Goal: Transaction & Acquisition: Obtain resource

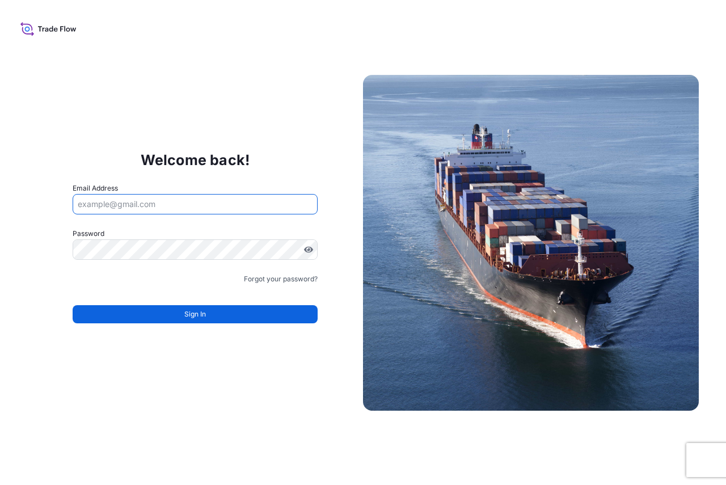
type input "massy.bigoni@libero.it"
drag, startPoint x: 170, startPoint y: 211, endPoint x: -19, endPoint y: 208, distance: 188.4
click at [0, 208] on html "Welcome back! Email Address massy.bigoni@libero.it Password Must include: Upper…" at bounding box center [363, 242] width 726 height 485
type input "massimo.bigoni@bdpint.com"
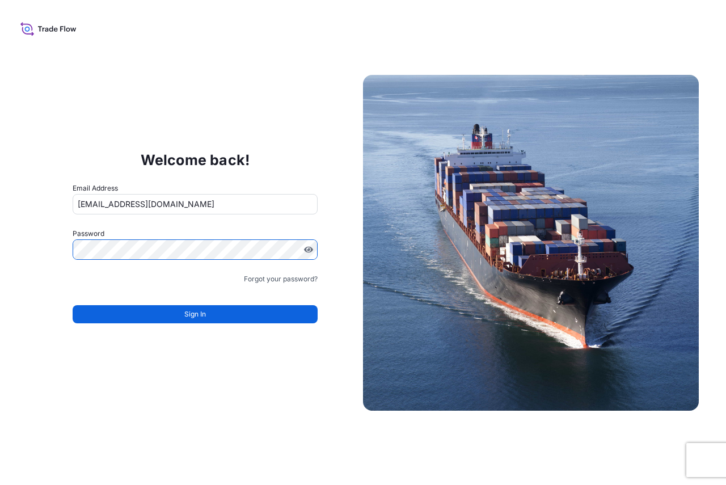
click at [218, 199] on input "[EMAIL_ADDRESS][DOMAIN_NAME]" at bounding box center [195, 204] width 245 height 20
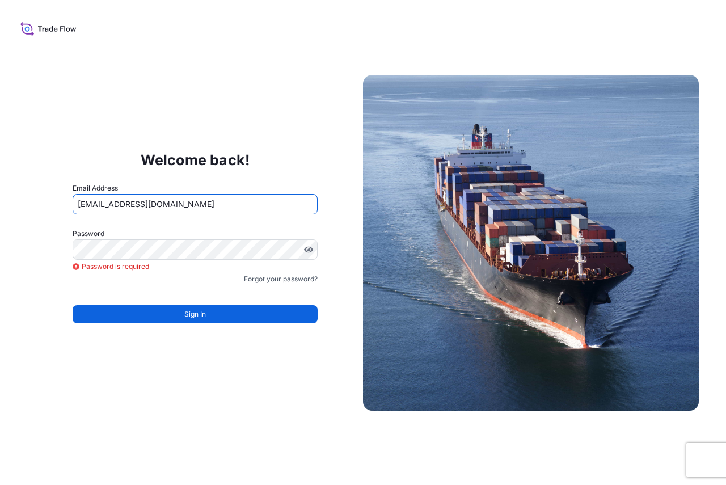
drag, startPoint x: 190, startPoint y: 207, endPoint x: 69, endPoint y: 200, distance: 121.0
click at [69, 200] on div "Welcome back! Email Address massimo.bigoni@bdpint.com Password Password is requ…" at bounding box center [195, 243] width 336 height 234
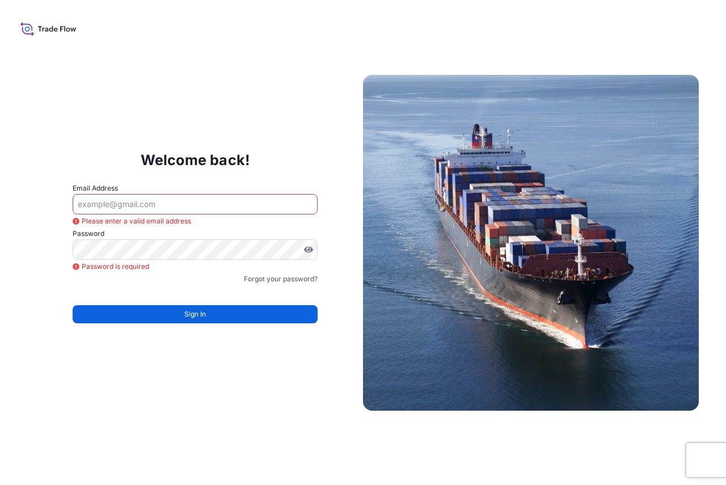
click at [132, 209] on input "Email Address" at bounding box center [195, 204] width 245 height 20
paste input "[EMAIL_ADDRESS][DOMAIN_NAME]"
type input "[EMAIL_ADDRESS][DOMAIN_NAME]"
click at [271, 284] on link "Forgot your password?" at bounding box center [281, 278] width 74 height 11
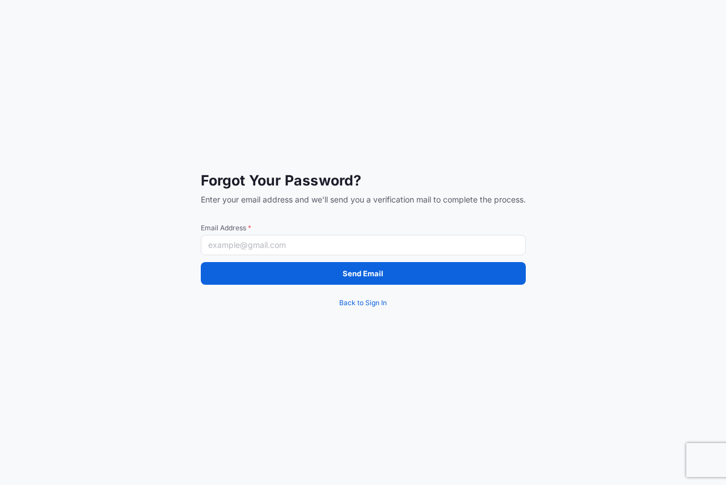
click at [269, 242] on input "Email Address *" at bounding box center [363, 245] width 325 height 20
paste input "[EMAIL_ADDRESS][DOMAIN_NAME]"
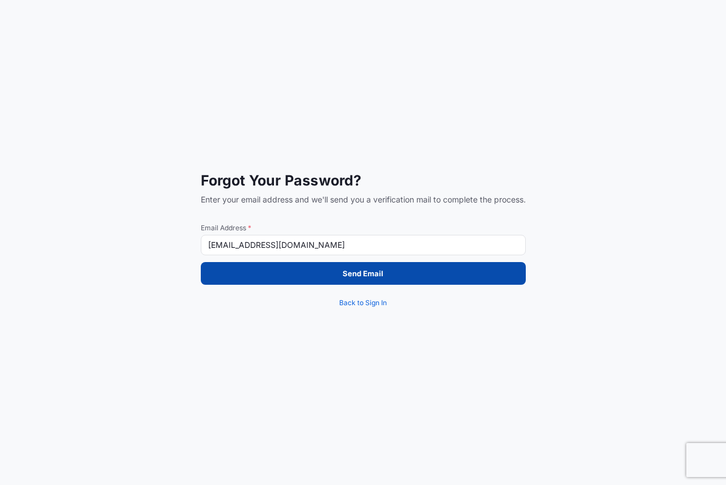
type input "[EMAIL_ADDRESS][DOMAIN_NAME]"
click at [281, 276] on button "Send Email" at bounding box center [363, 273] width 325 height 23
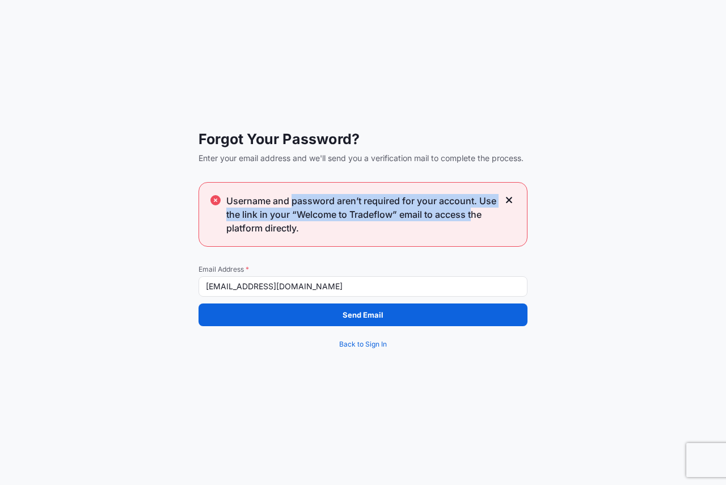
drag, startPoint x: 292, startPoint y: 205, endPoint x: 475, endPoint y: 213, distance: 183.4
click at [475, 213] on span "Username and password aren’t required for your account. Use the link in your “W…" at bounding box center [362, 214] width 272 height 41
drag, startPoint x: 486, startPoint y: 214, endPoint x: 243, endPoint y: 229, distance: 242.7
click at [231, 208] on span "Username and password aren’t required for your account. Use the link in your “W…" at bounding box center [362, 214] width 272 height 41
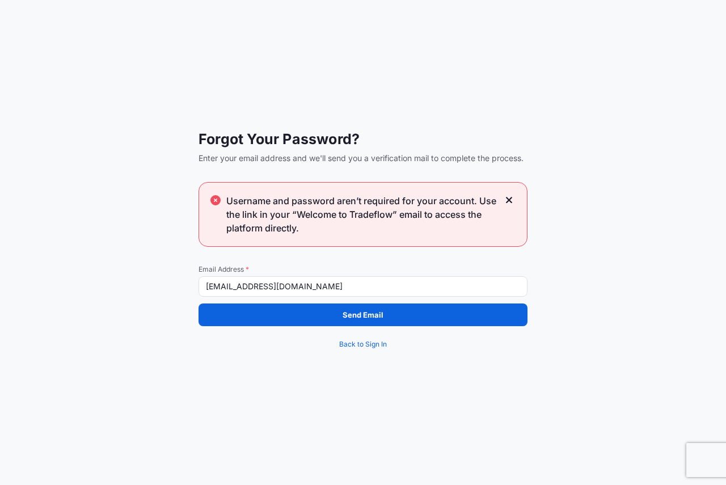
click at [270, 229] on span "Username and password aren’t required for your account. Use the link in your “W…" at bounding box center [362, 214] width 272 height 41
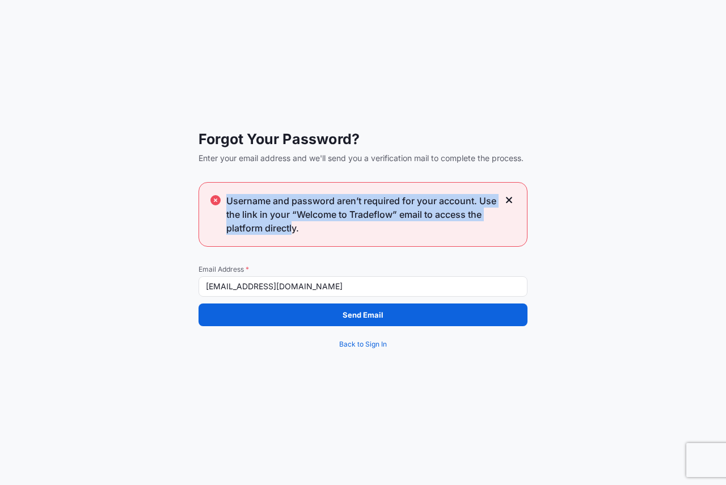
drag, startPoint x: 294, startPoint y: 228, endPoint x: 227, endPoint y: 207, distance: 70.9
click at [221, 201] on div "Username and password aren’t required for your account. Use the link in your “W…" at bounding box center [363, 214] width 329 height 65
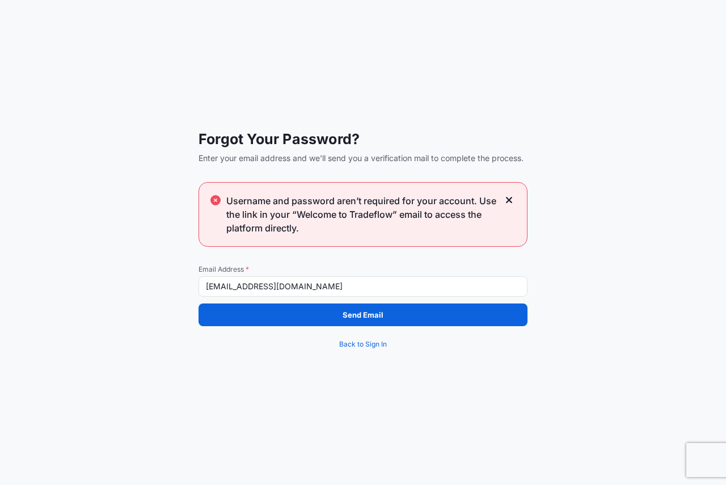
click at [313, 222] on span "Username and password aren’t required for your account. Use the link in your “W…" at bounding box center [362, 214] width 272 height 41
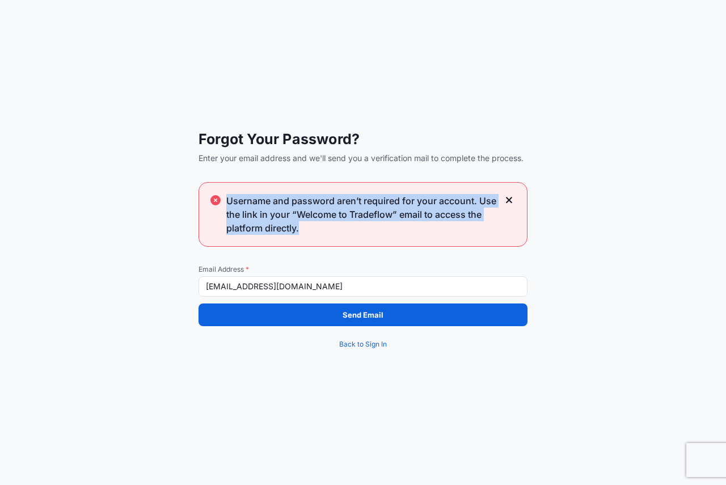
drag, startPoint x: 302, startPoint y: 225, endPoint x: 206, endPoint y: 196, distance: 100.7
click at [206, 196] on div "Username and password aren’t required for your account. Use the link in your “W…" at bounding box center [363, 214] width 329 height 65
copy span "Username and password aren’t required for your account. Use the link in your “W…"
click at [410, 238] on div "Username and password aren’t required for your account. Use the link in your “W…" at bounding box center [363, 214] width 329 height 65
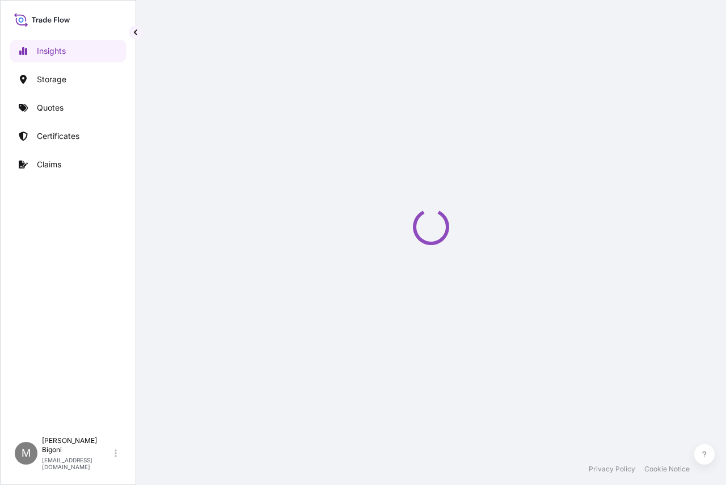
select select "2025"
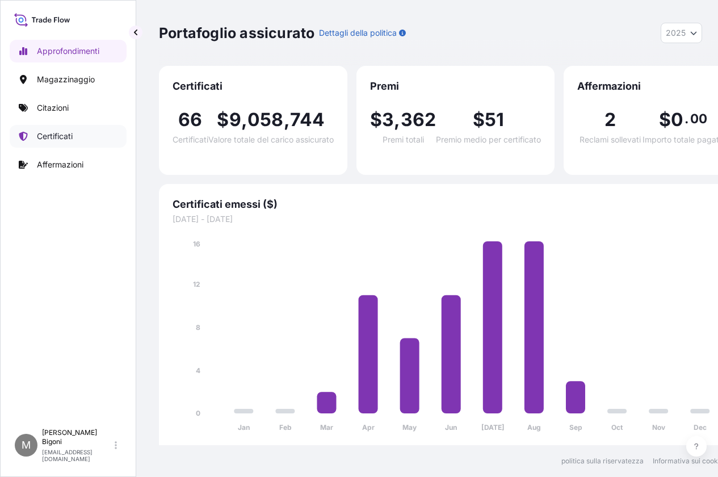
click at [50, 137] on font "Certificati" at bounding box center [55, 136] width 36 height 10
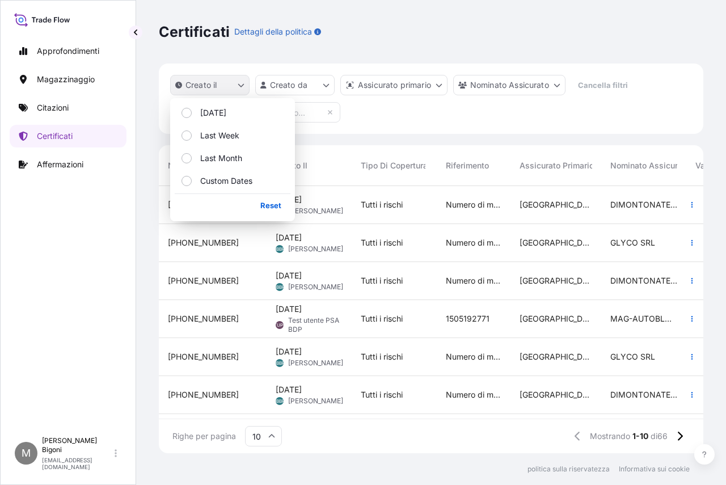
click at [212, 83] on font "Creato il" at bounding box center [201, 85] width 31 height 10
click at [433, 126] on div "Creato il Creato da Assicurato primario Nominato Assicurato Cancella filtri" at bounding box center [431, 99] width 545 height 70
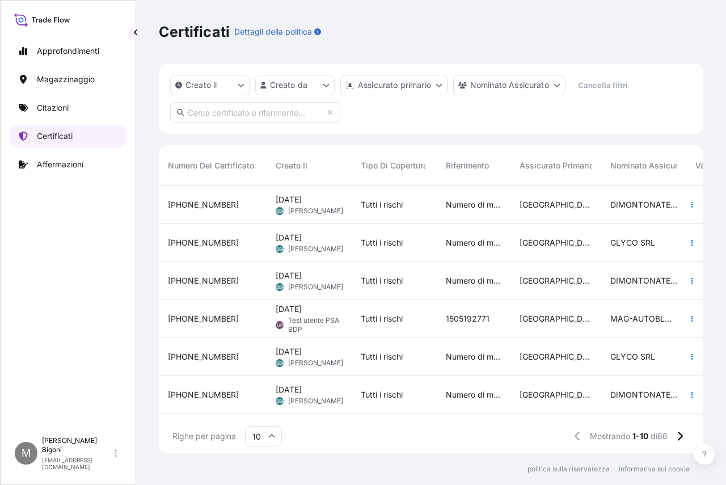
click at [31, 137] on link "Certificati" at bounding box center [68, 136] width 117 height 23
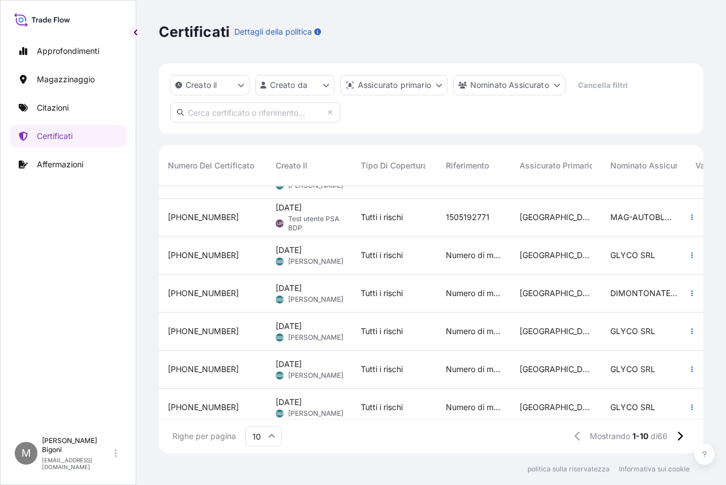
scroll to position [156, 0]
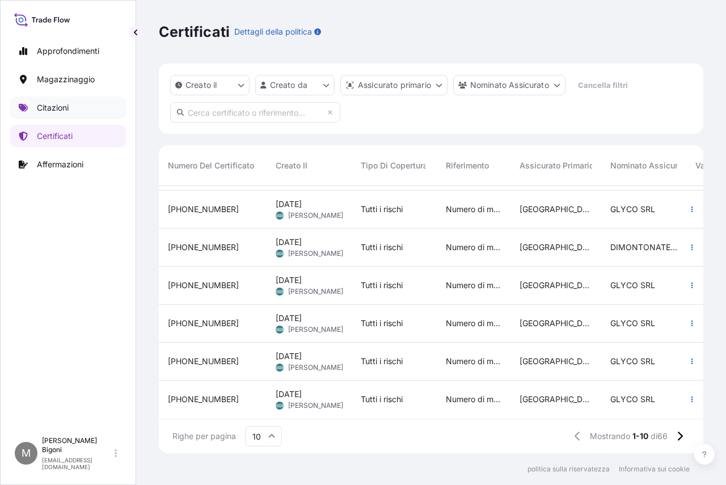
click at [62, 107] on font "Citazioni" at bounding box center [53, 108] width 32 height 10
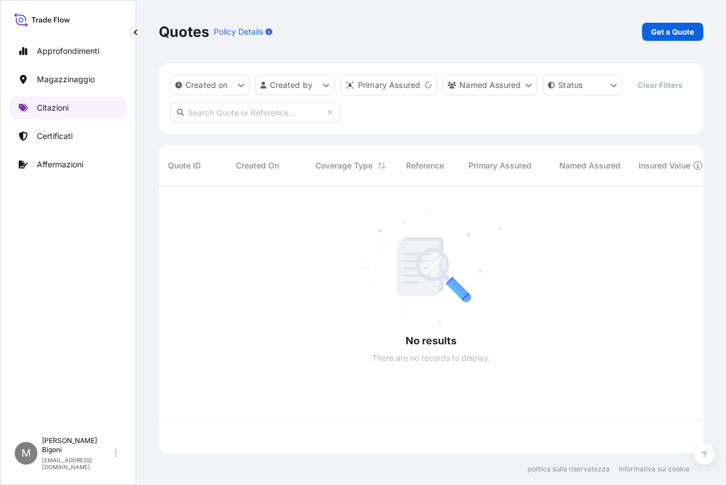
scroll to position [241, 536]
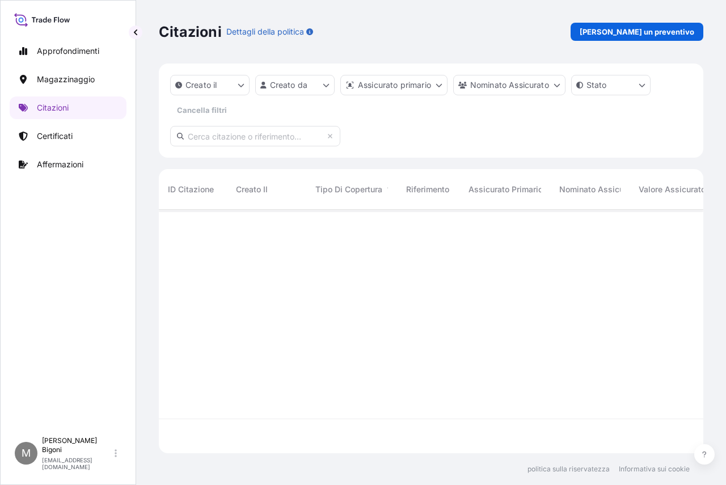
click at [54, 18] on icon at bounding box center [55, 19] width 3 height 5
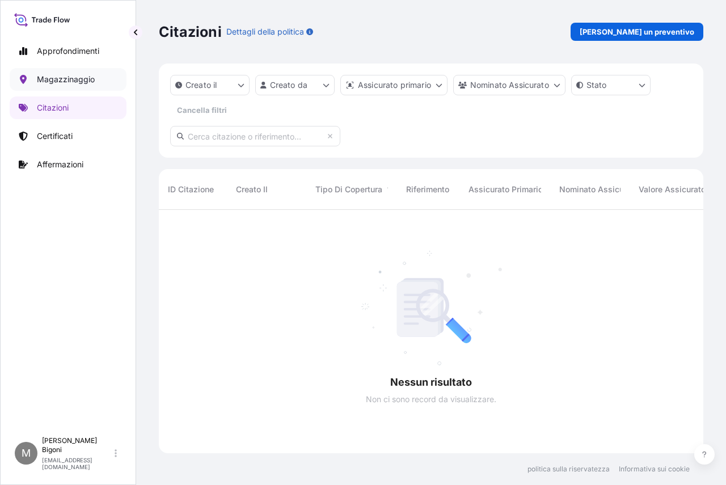
click at [65, 84] on p "Magazzinaggio" at bounding box center [66, 79] width 58 height 11
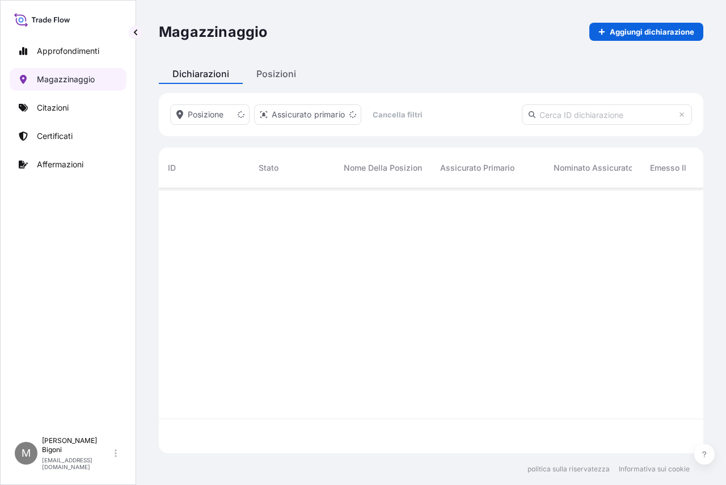
scroll to position [297, 536]
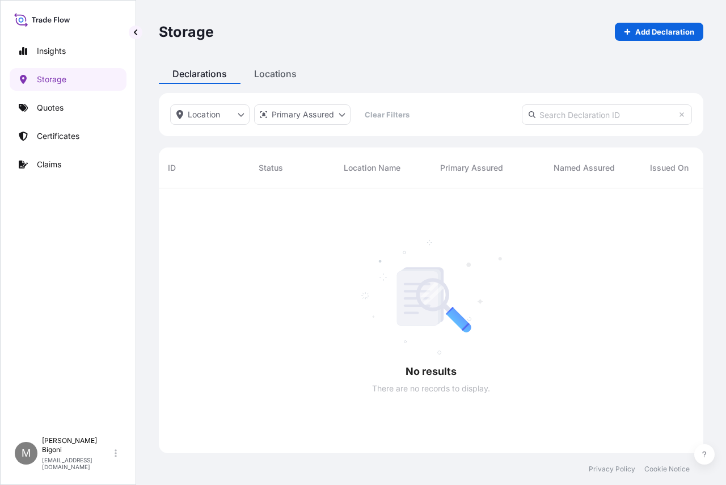
click at [70, 228] on div "Insights Storage Quotes Certificates Claims" at bounding box center [68, 231] width 117 height 402
click at [52, 140] on p "Certificates" at bounding box center [58, 135] width 43 height 11
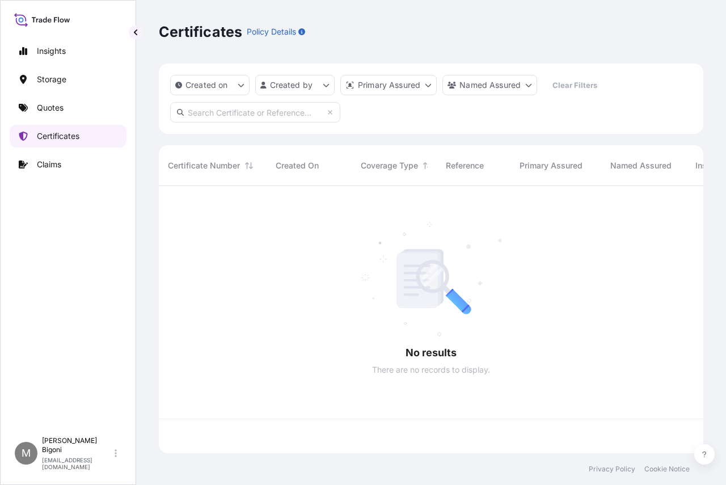
scroll to position [265, 536]
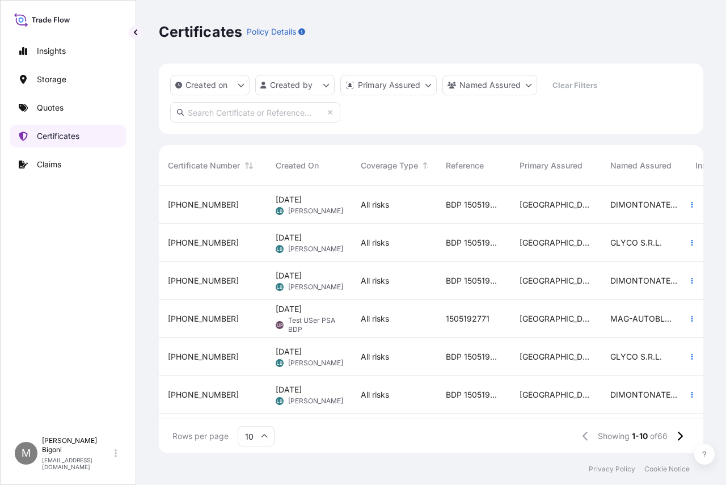
click at [69, 136] on p "Certificates" at bounding box center [58, 135] width 43 height 11
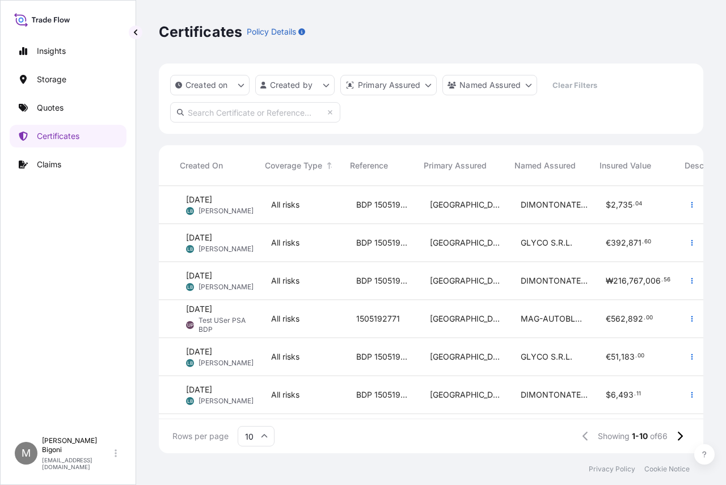
scroll to position [0, 115]
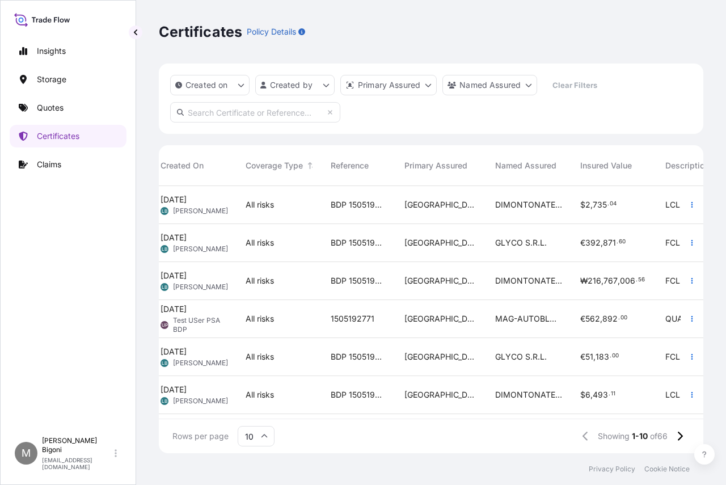
drag, startPoint x: 84, startPoint y: 250, endPoint x: 61, endPoint y: 161, distance: 91.9
click at [81, 248] on div "Insights Storage Quotes Certificates Claims" at bounding box center [68, 231] width 117 height 402
click at [63, 128] on link "Certificates" at bounding box center [68, 136] width 117 height 23
click at [57, 100] on link "Quotes" at bounding box center [68, 107] width 117 height 23
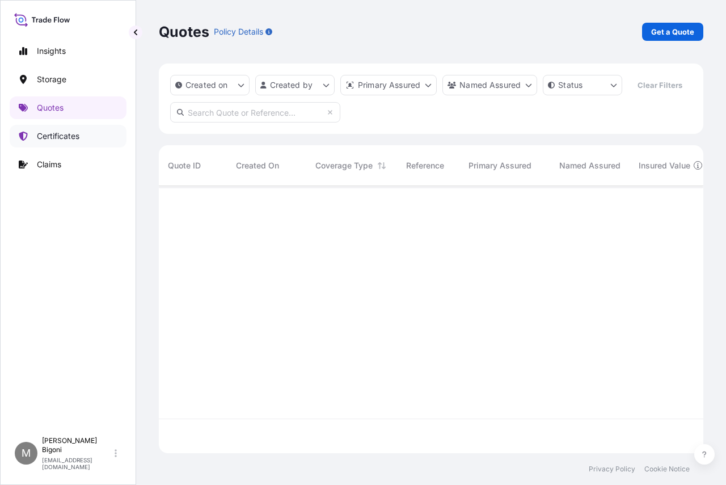
scroll to position [276, 536]
click at [56, 137] on p "Certificates" at bounding box center [58, 135] width 43 height 11
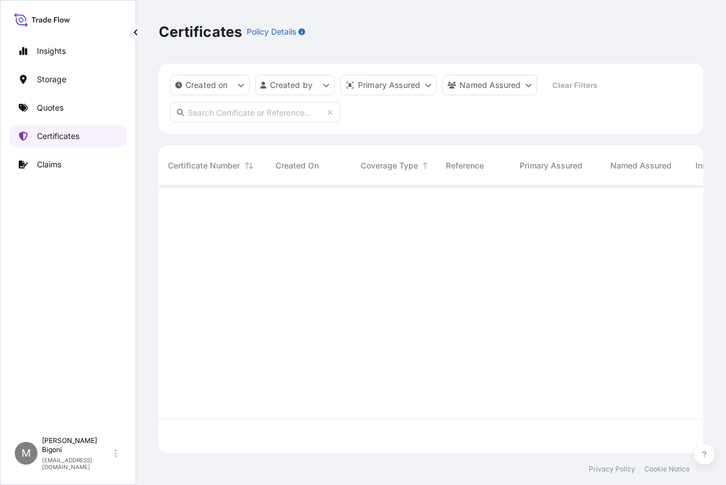
scroll to position [265, 536]
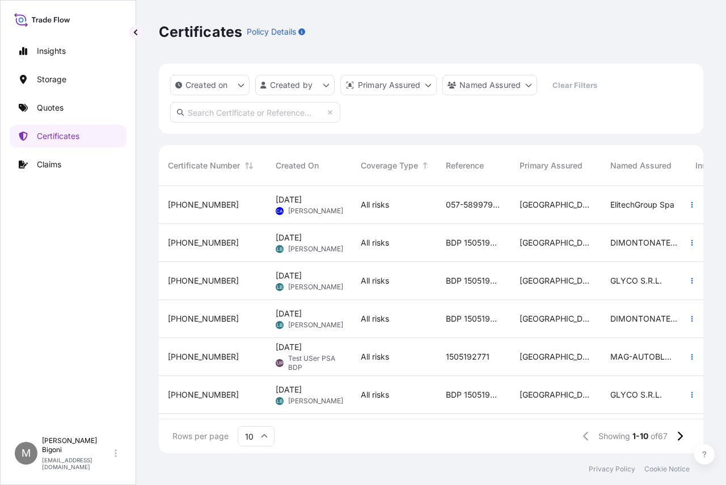
click at [302, 204] on span "[DATE]" at bounding box center [289, 199] width 26 height 11
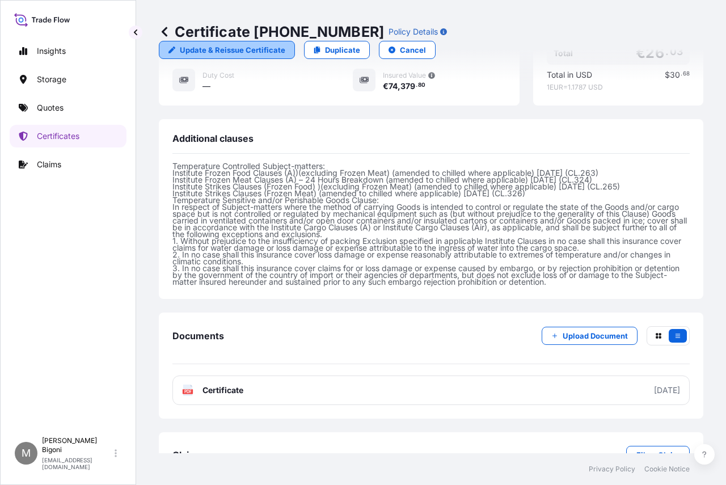
scroll to position [428, 0]
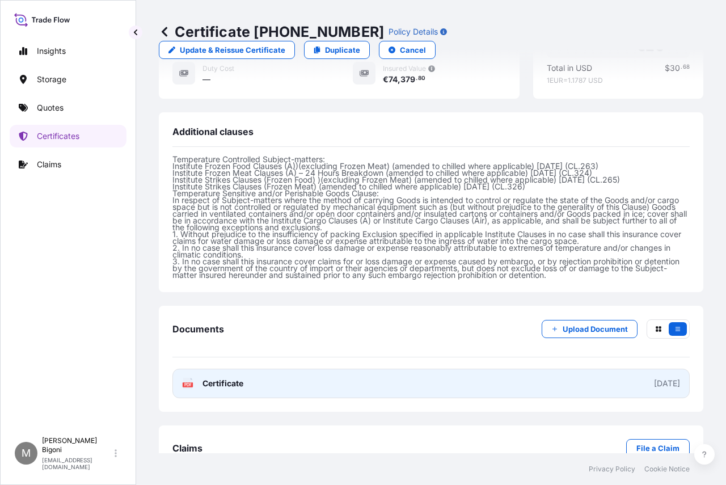
click at [222, 378] on span "Certificate" at bounding box center [223, 383] width 41 height 11
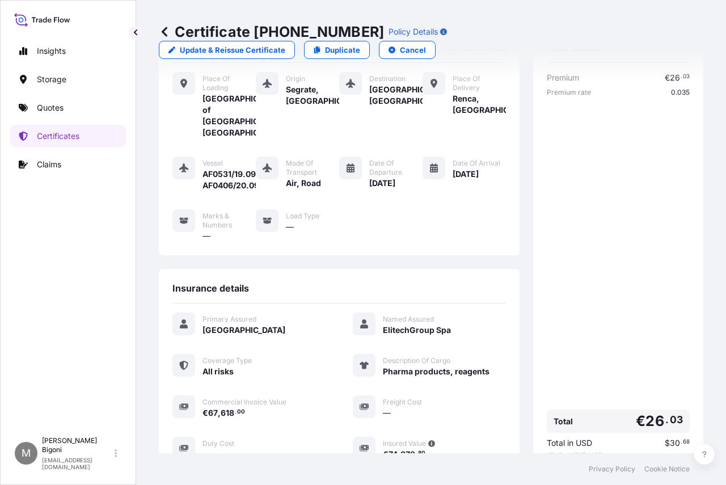
scroll to position [0, 0]
